Goal: Information Seeking & Learning: Learn about a topic

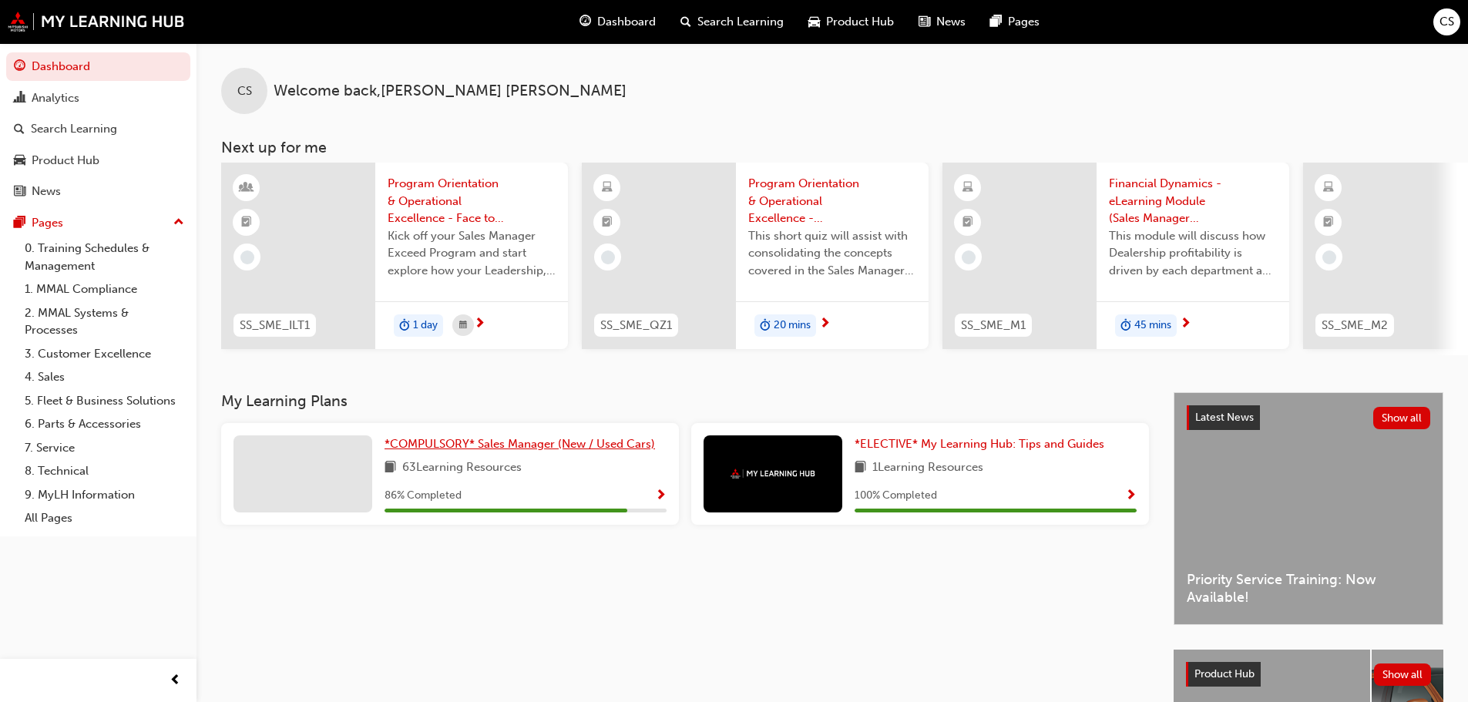
click at [536, 447] on span "*COMPULSORY* Sales Manager (New / Used Cars)" at bounding box center [520, 444] width 271 height 14
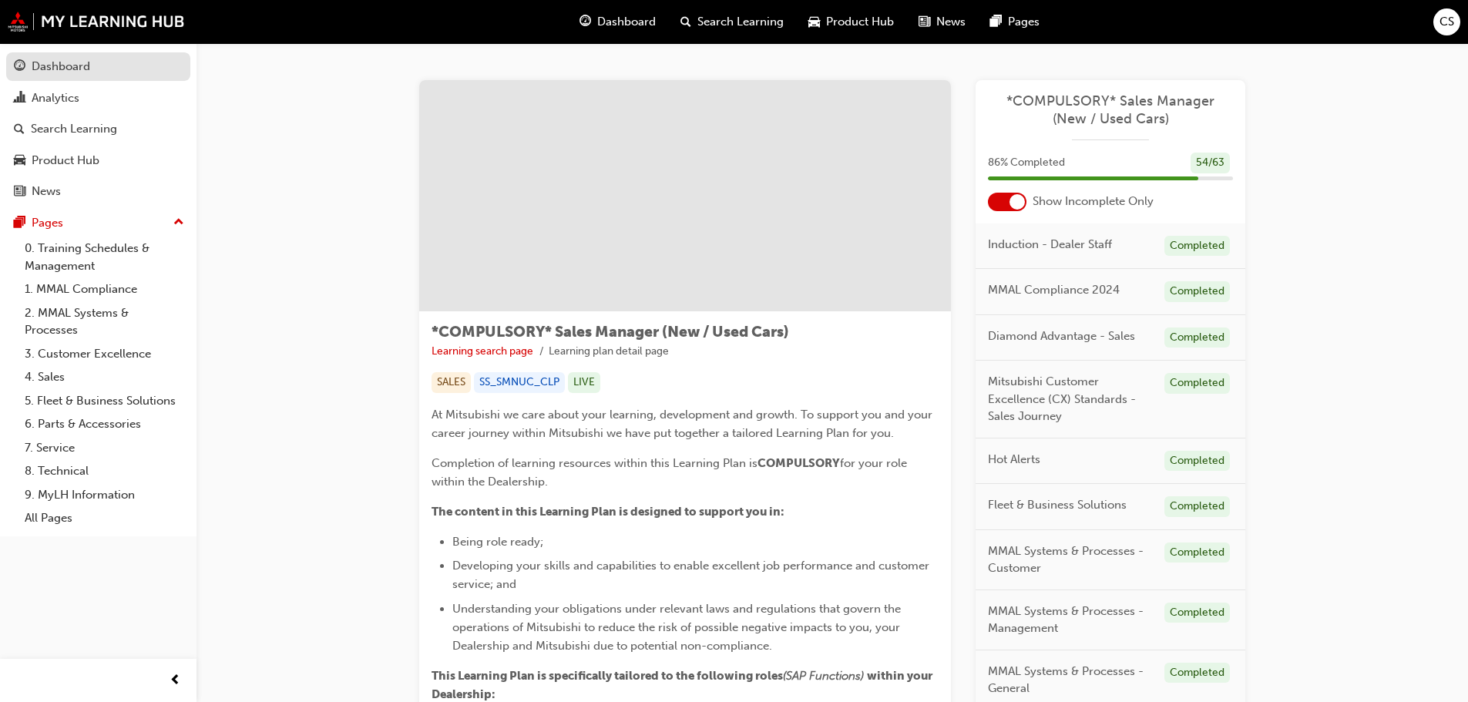
click at [114, 59] on div "Dashboard" at bounding box center [98, 66] width 169 height 19
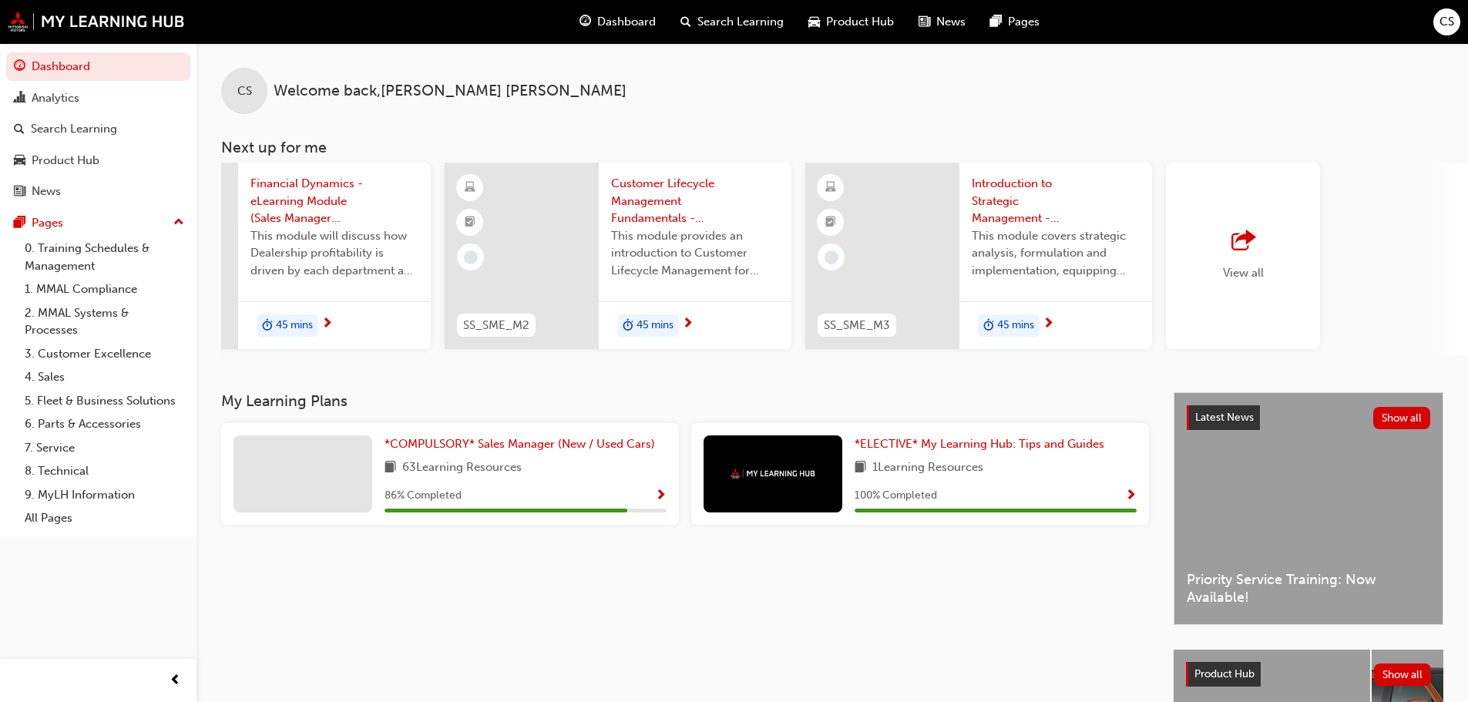
scroll to position [0, 915]
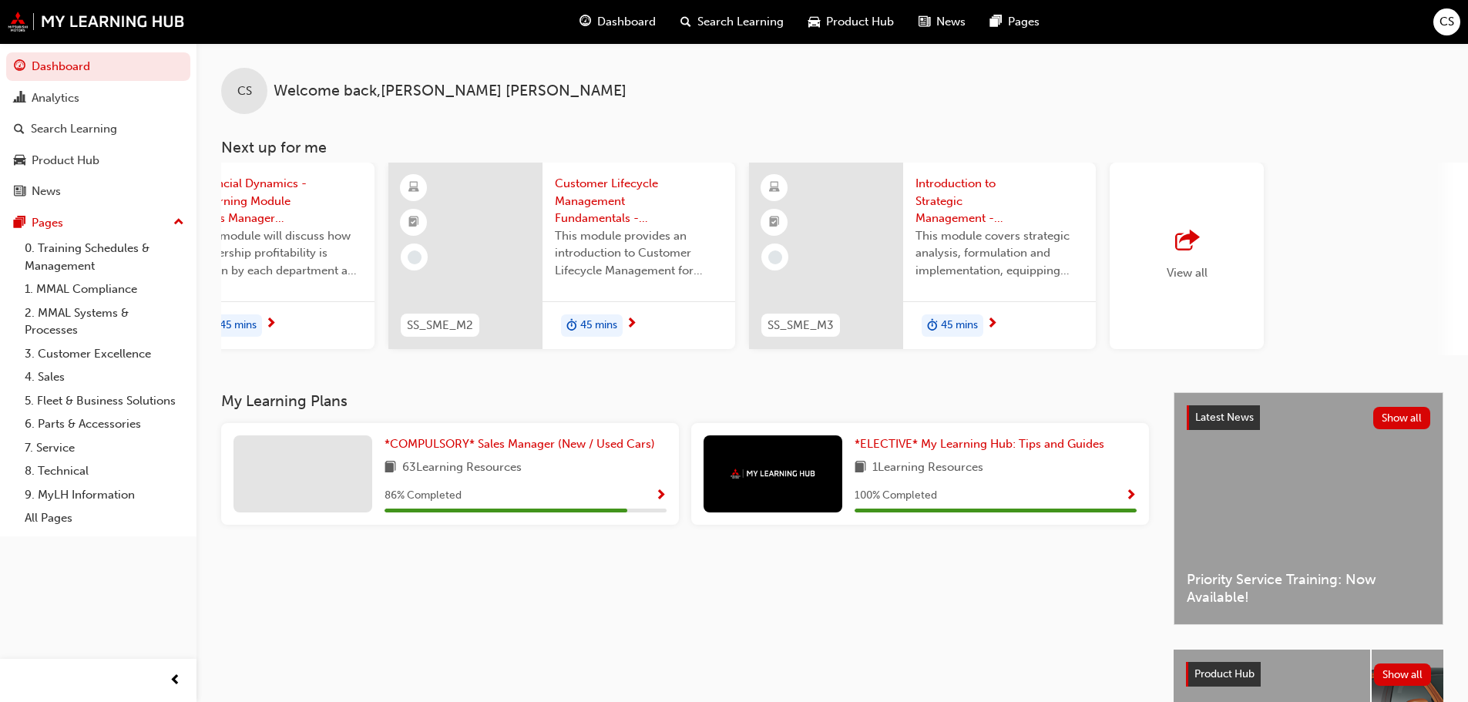
click at [1165, 241] on div "View all" at bounding box center [1187, 256] width 154 height 187
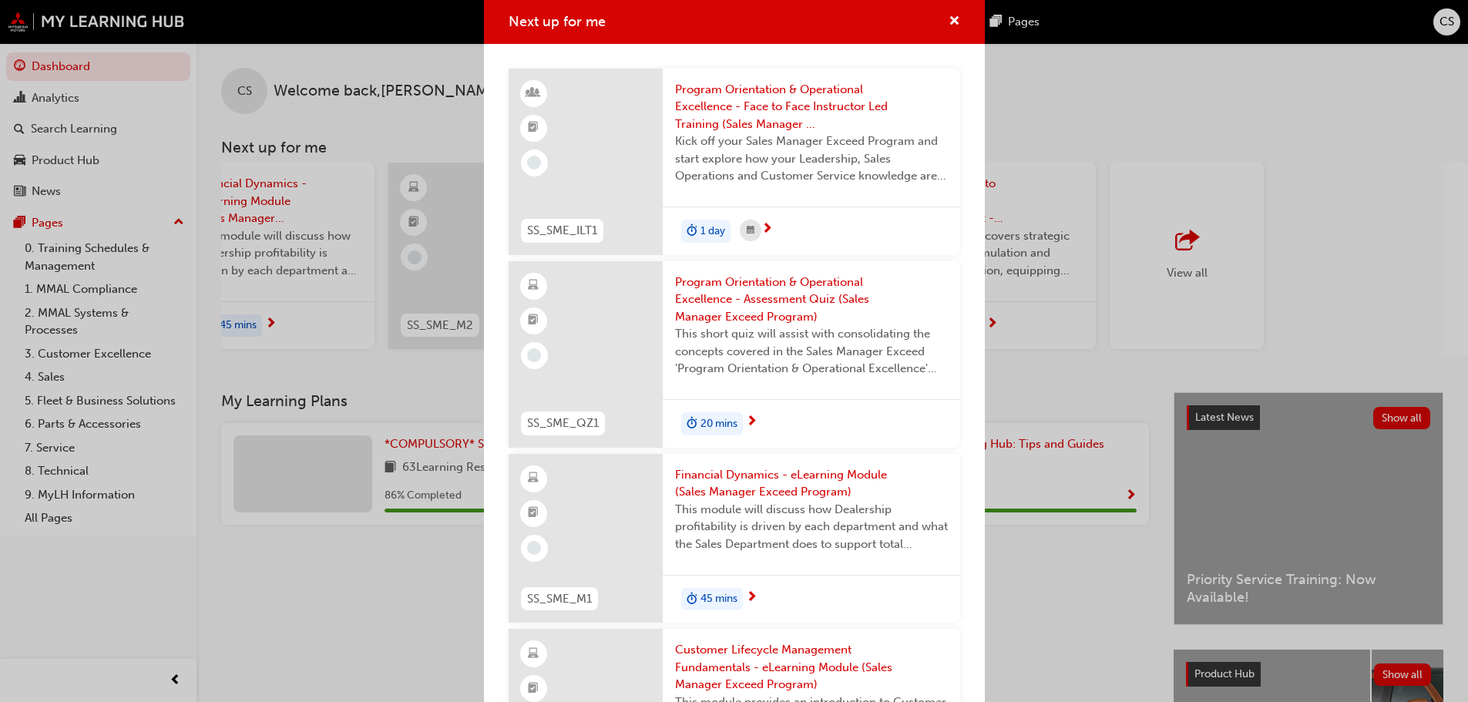
click at [713, 113] on span "Program Orientation & Operational Excellence - Face to Face Instructor Led Trai…" at bounding box center [811, 107] width 273 height 52
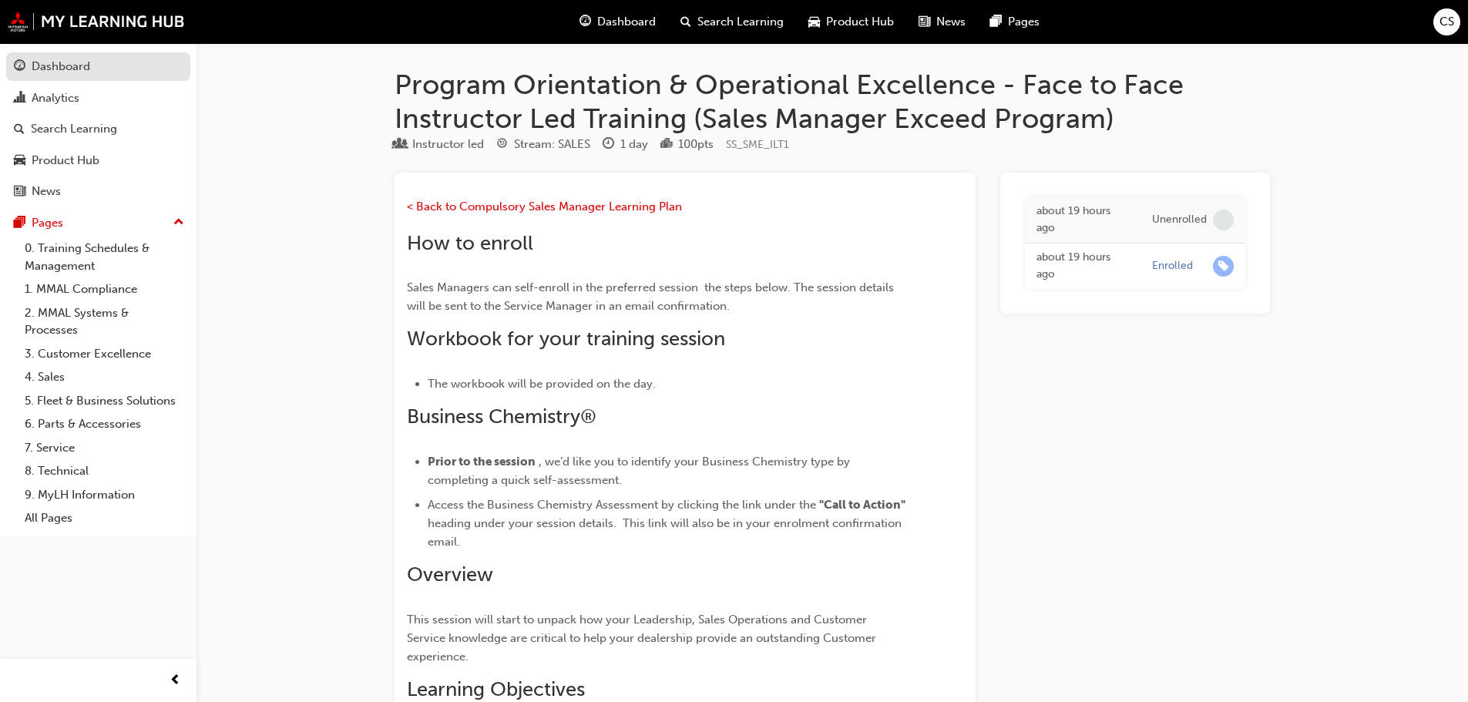
click at [61, 65] on div "Dashboard" at bounding box center [61, 67] width 59 height 18
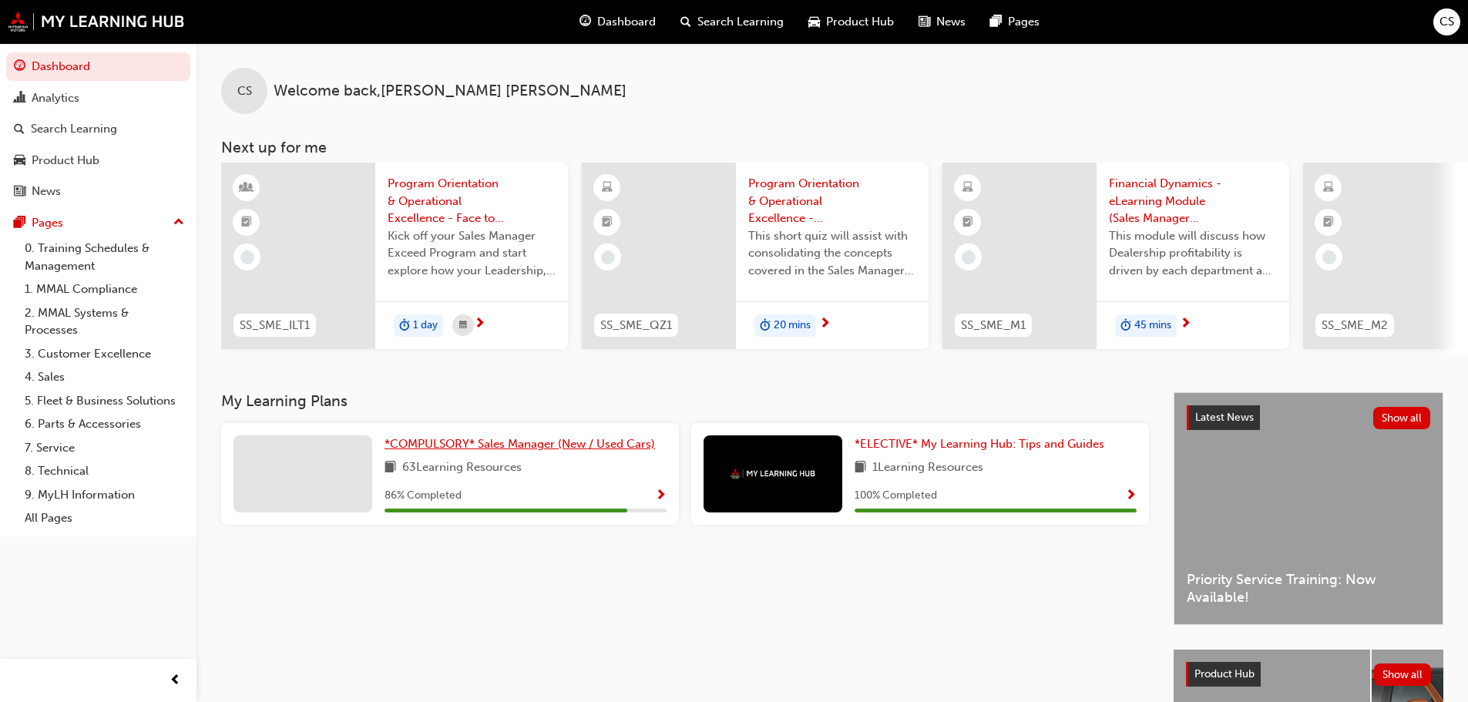
click at [444, 446] on span "*COMPULSORY* Sales Manager (New / Used Cars)" at bounding box center [520, 444] width 271 height 14
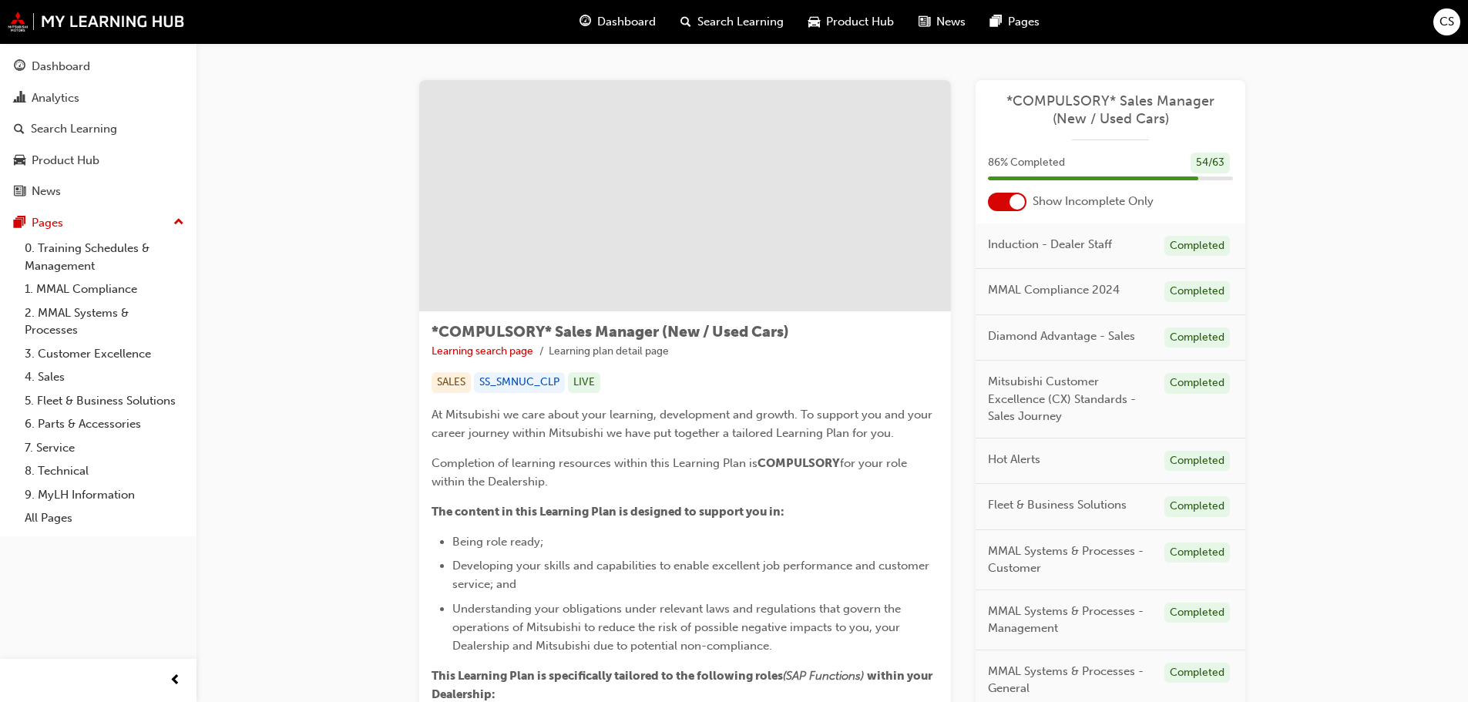
click at [624, 18] on span "Dashboard" at bounding box center [626, 22] width 59 height 18
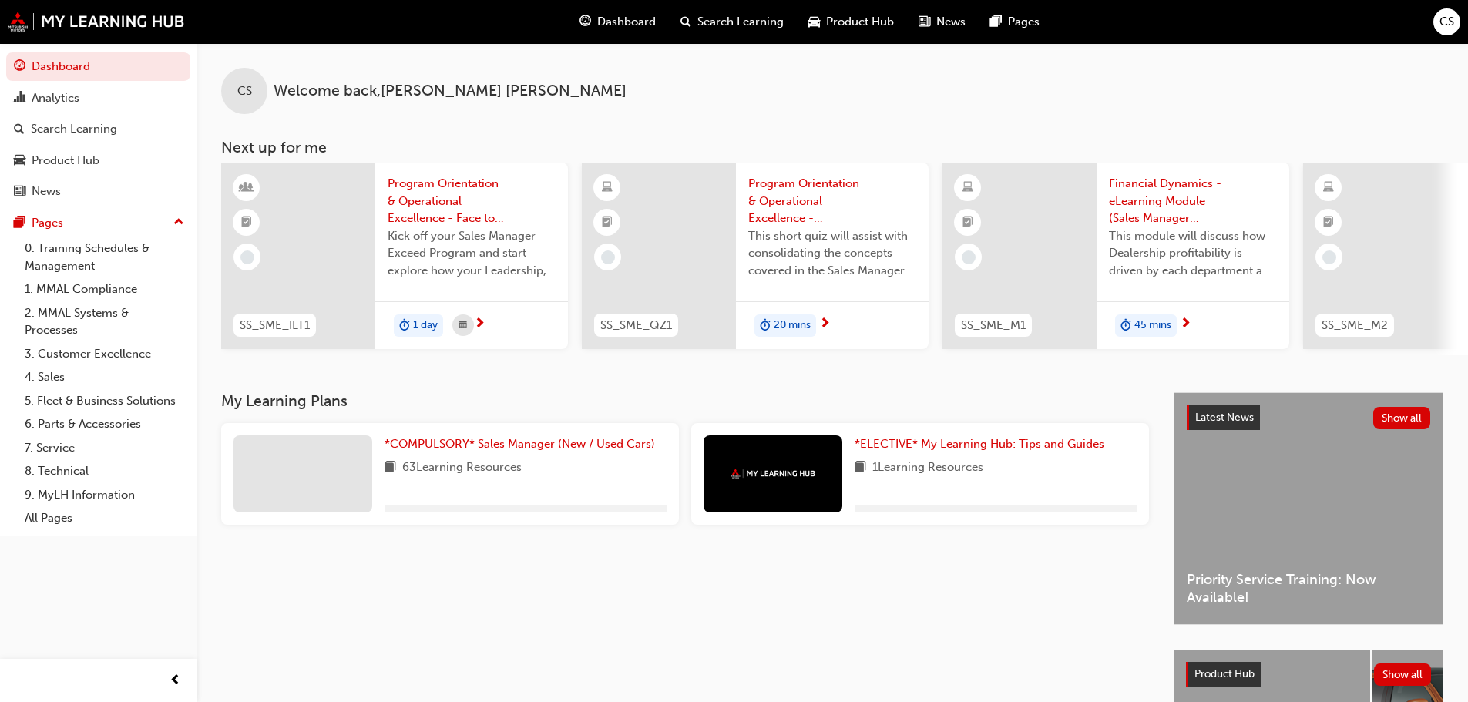
click at [423, 197] on span "Program Orientation & Operational Excellence - Face to Face Instructor Led Trai…" at bounding box center [472, 201] width 168 height 52
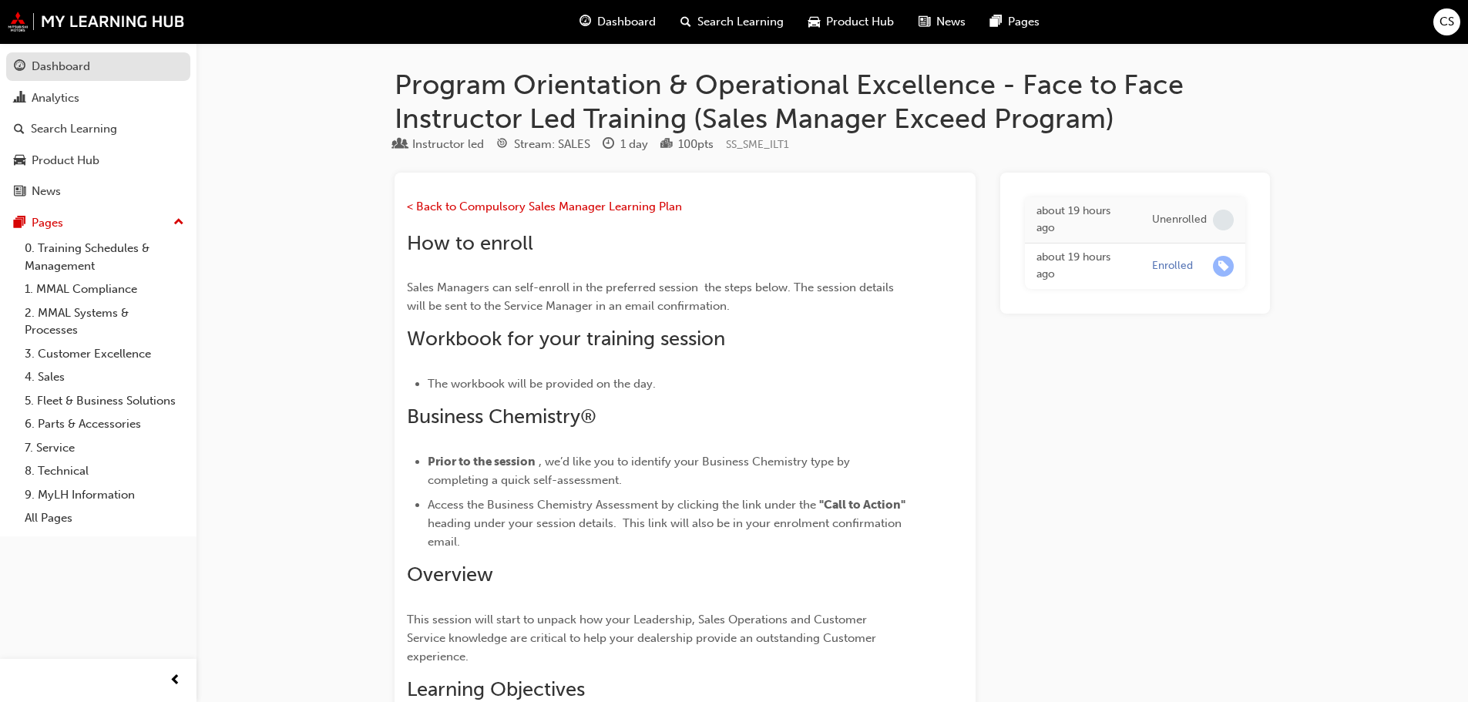
click at [55, 72] on div "Dashboard" at bounding box center [61, 67] width 59 height 18
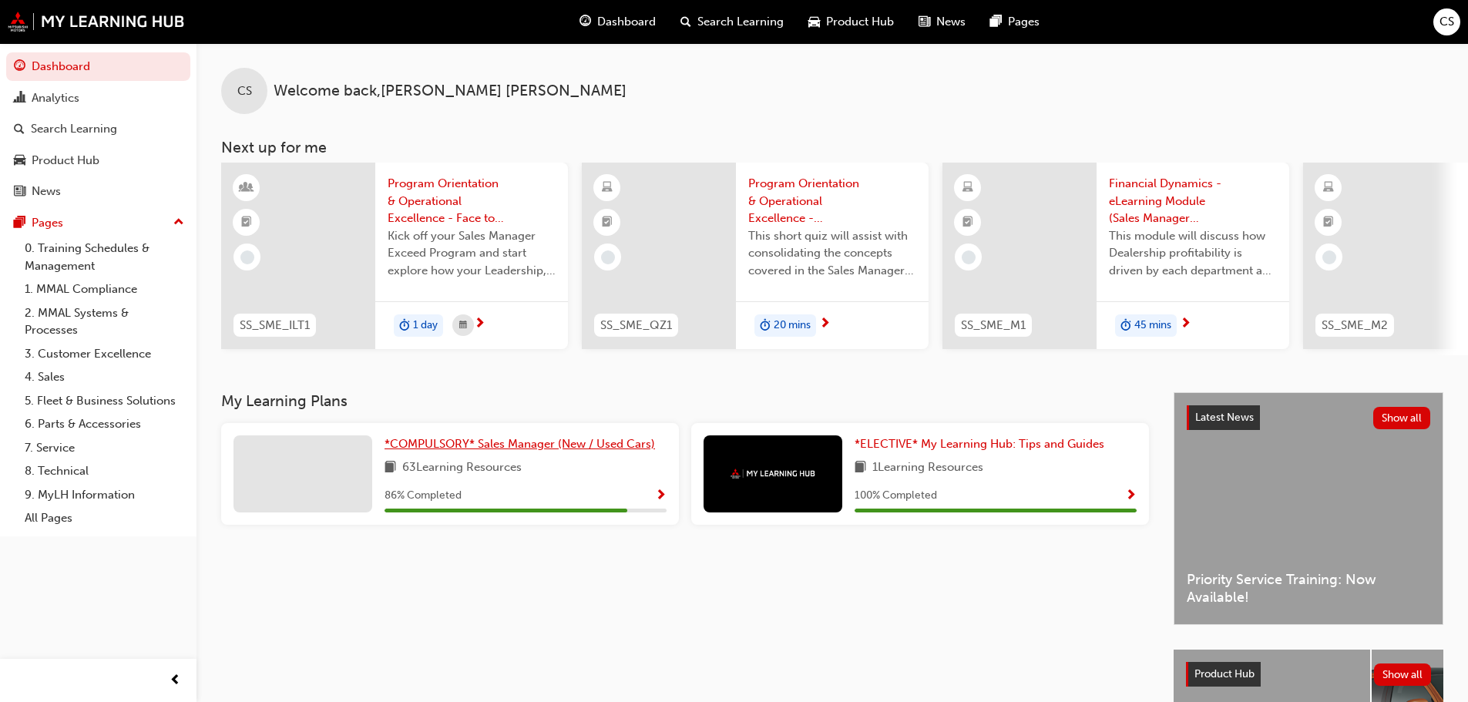
click at [520, 449] on span "*COMPULSORY* Sales Manager (New / Used Cars)" at bounding box center [520, 444] width 271 height 14
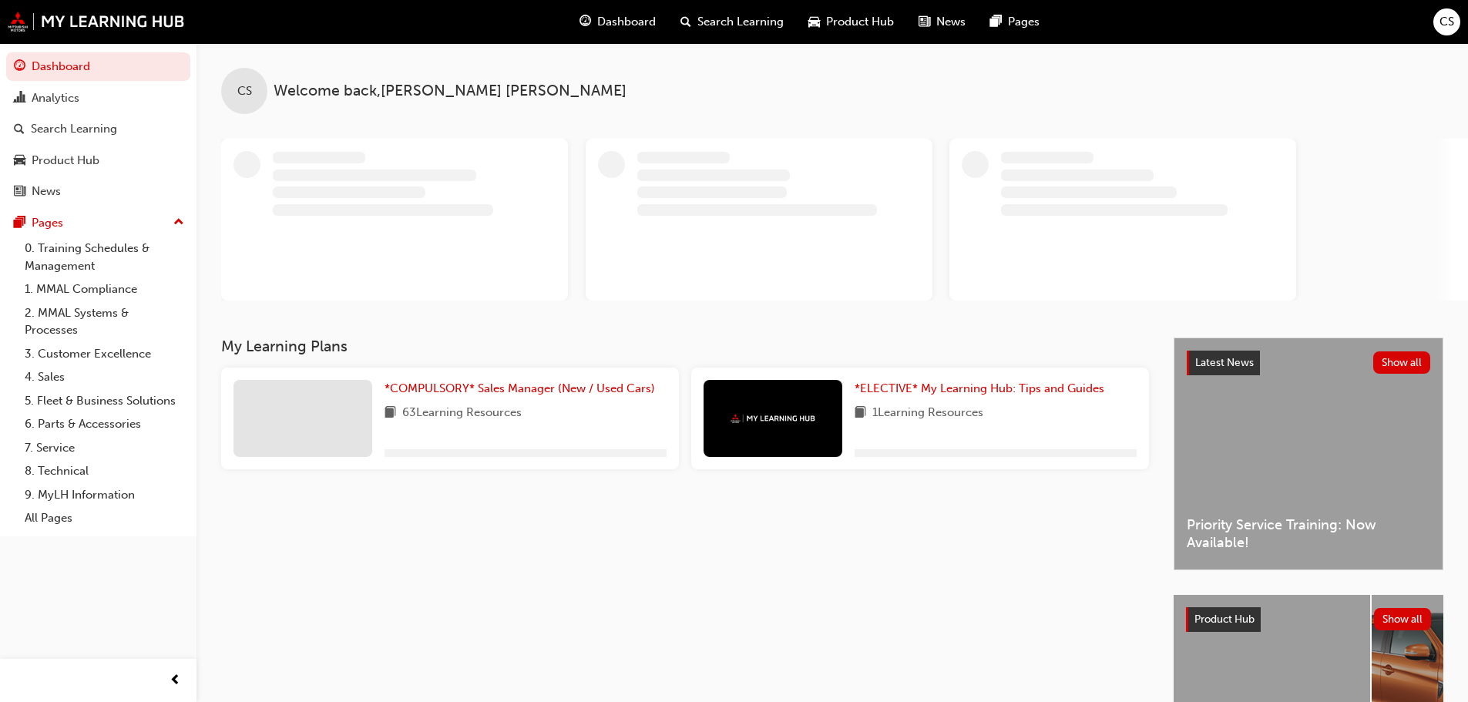
click at [1454, 29] on span "CS" at bounding box center [1447, 22] width 15 height 18
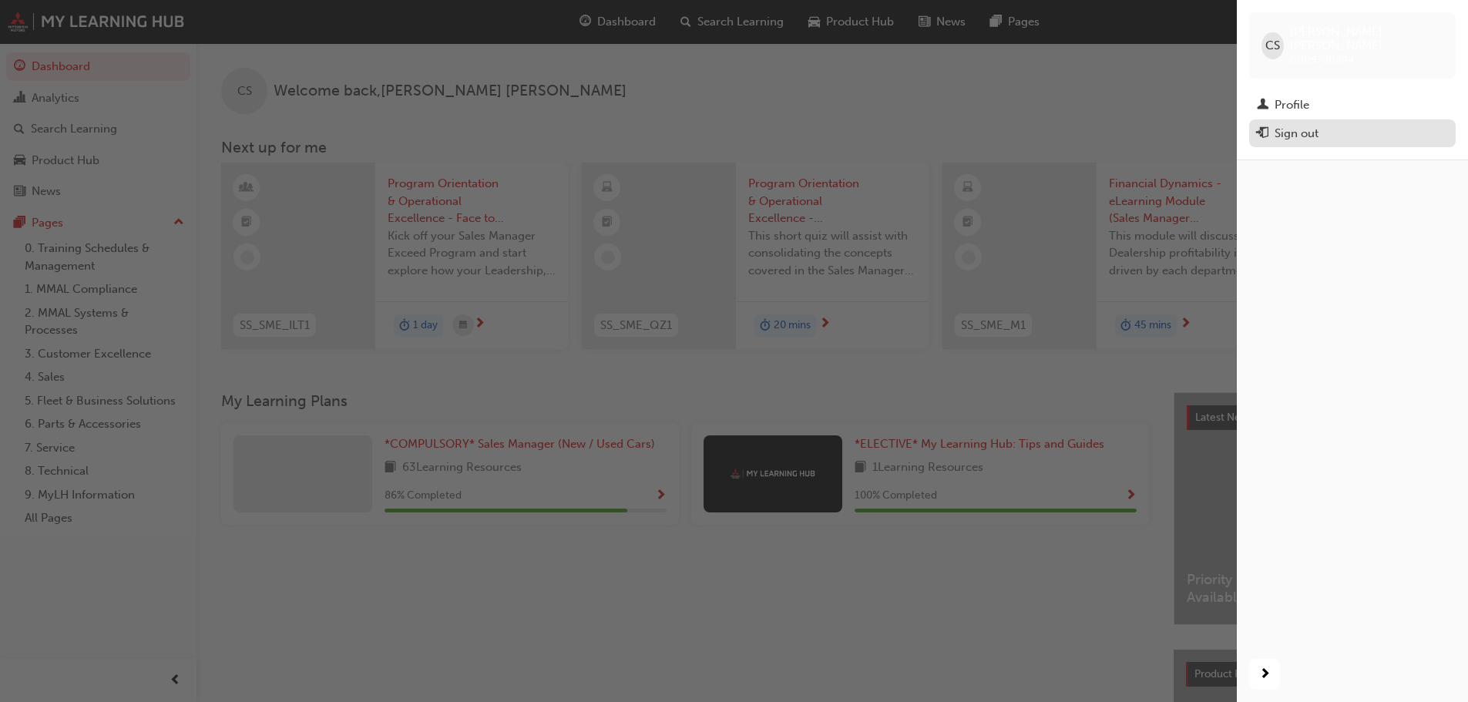
click at [1288, 125] on div "Sign out" at bounding box center [1297, 134] width 44 height 18
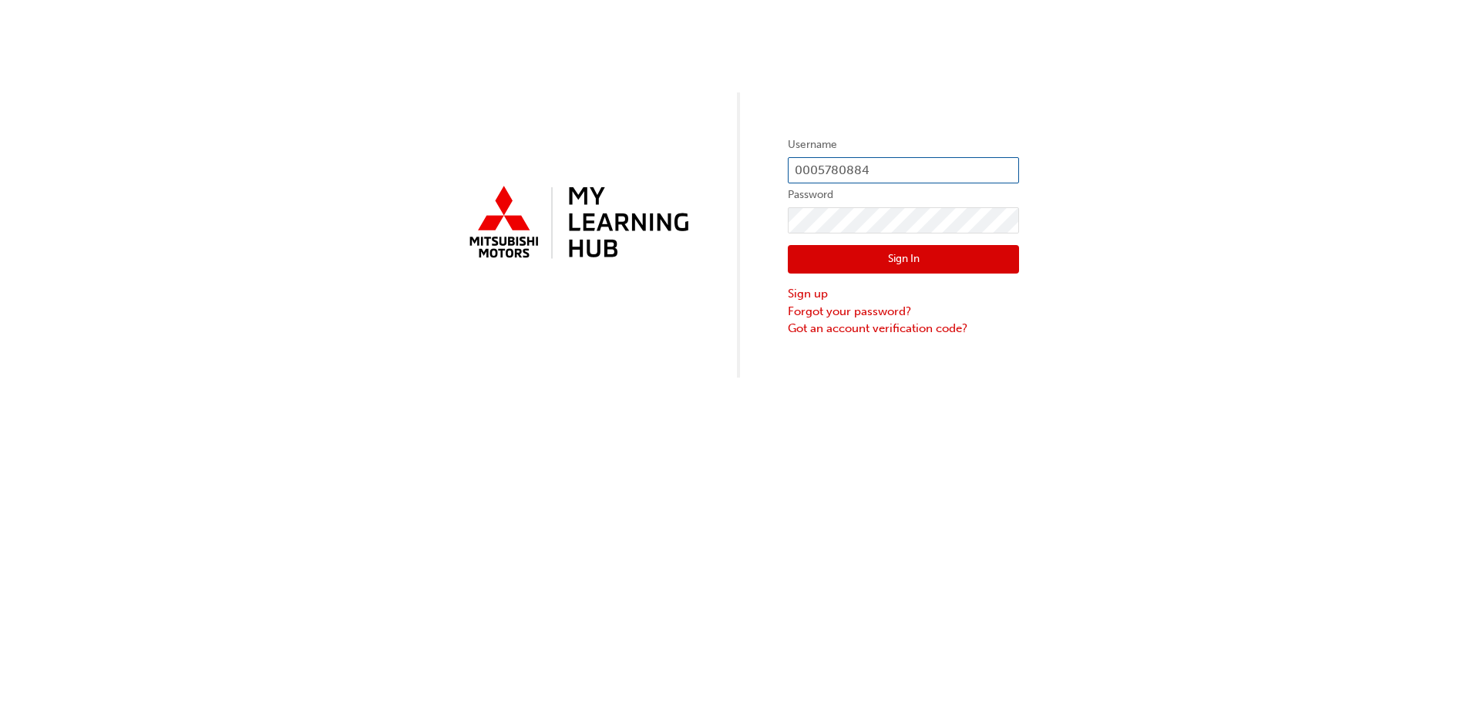
click at [963, 171] on input "0005780884" at bounding box center [903, 170] width 231 height 26
type input "0005002541"
click at [921, 265] on button "Sign In" at bounding box center [903, 259] width 231 height 29
